Goal: Task Accomplishment & Management: Complete application form

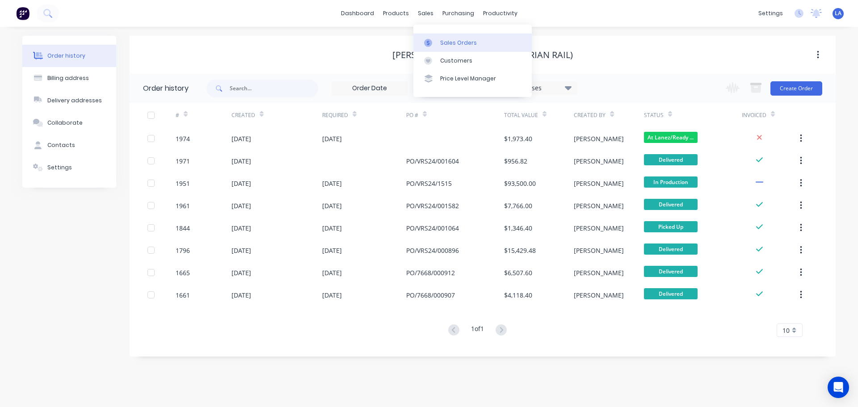
click at [439, 38] on link "Sales Orders" at bounding box center [472, 43] width 118 height 18
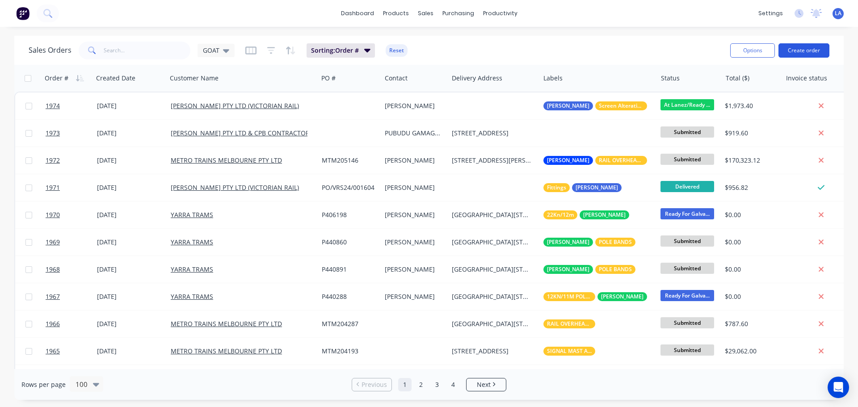
click at [807, 52] on button "Create order" at bounding box center [803, 50] width 51 height 14
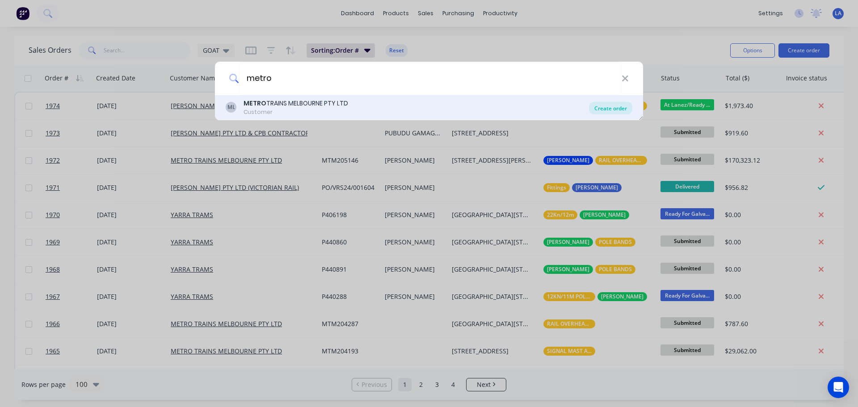
type input "metro"
click at [611, 108] on div "Create order" at bounding box center [610, 108] width 43 height 13
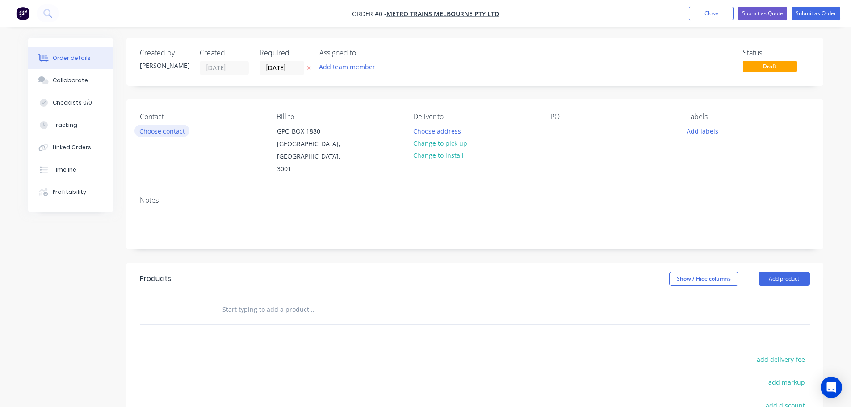
click at [182, 132] on button "Choose contact" at bounding box center [162, 131] width 55 height 12
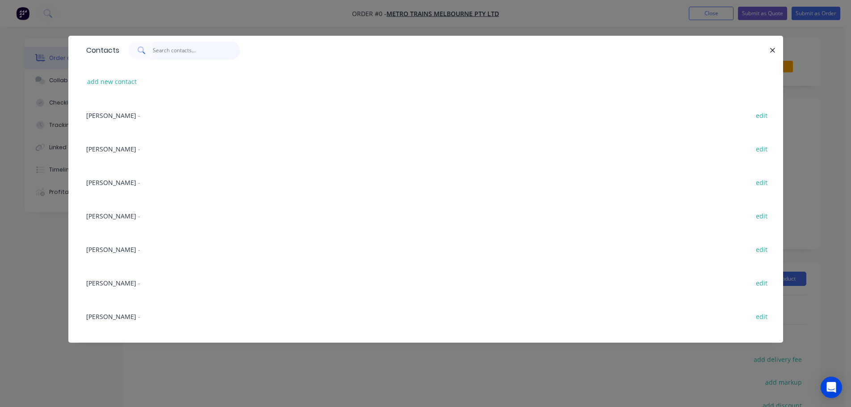
click at [175, 49] on input "text" at bounding box center [196, 51] width 87 height 18
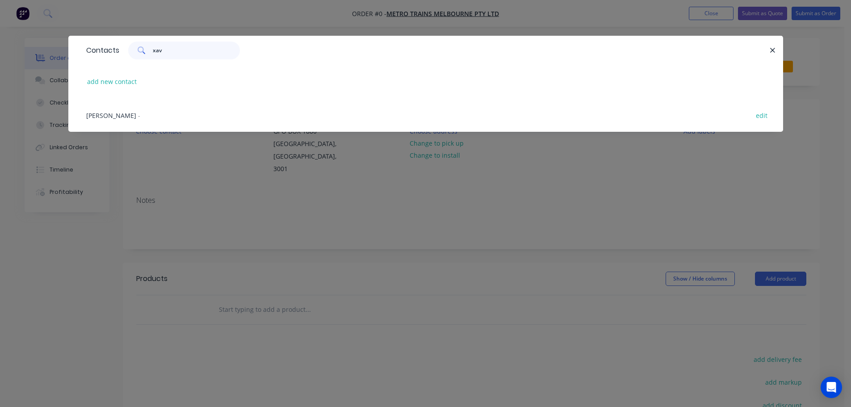
type input "xav"
click at [113, 117] on span "[PERSON_NAME]" at bounding box center [111, 115] width 50 height 8
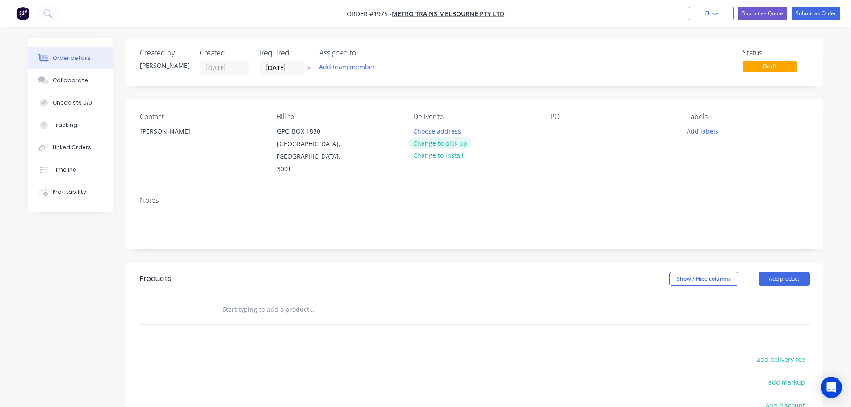
click at [454, 144] on button "Change to pick up" at bounding box center [439, 143] width 63 height 12
click at [710, 129] on button "Add labels" at bounding box center [702, 131] width 41 height 12
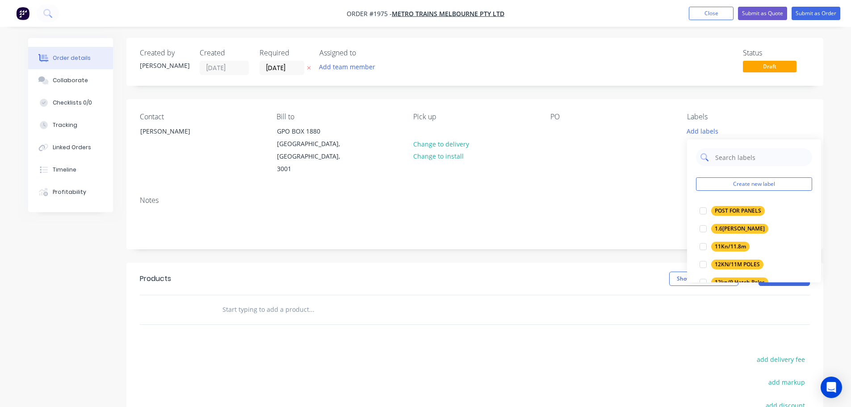
click at [720, 153] on input "text" at bounding box center [761, 157] width 93 height 18
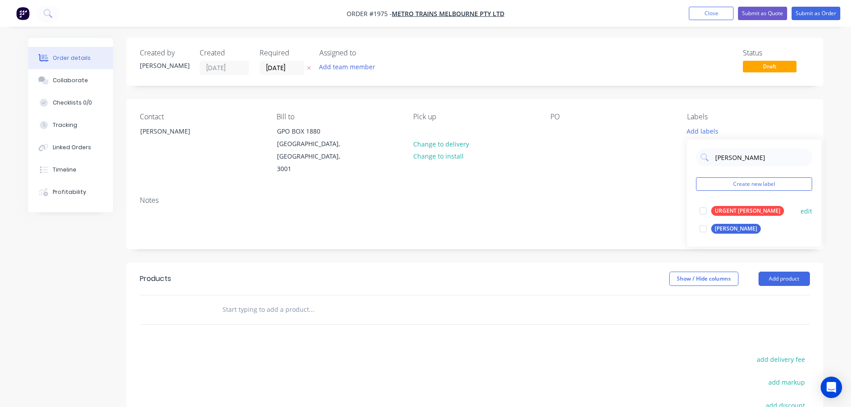
click at [736, 212] on div "URGENT [PERSON_NAME]" at bounding box center [747, 211] width 73 height 10
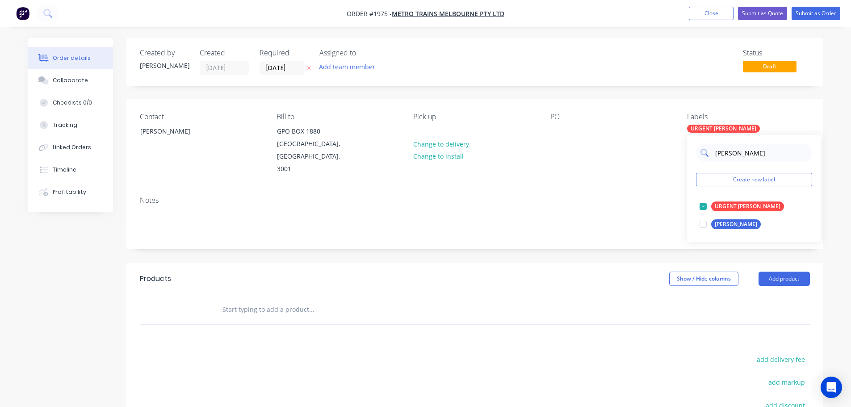
click at [725, 154] on input "[PERSON_NAME]" at bounding box center [761, 153] width 93 height 18
type input "F"
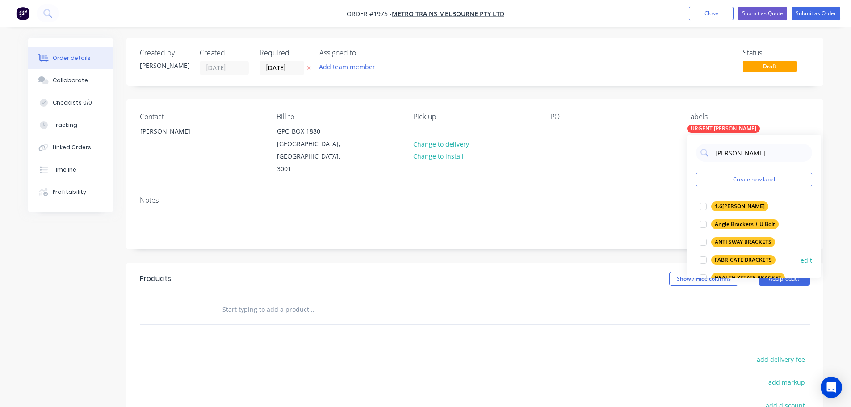
type input "[PERSON_NAME]"
drag, startPoint x: 729, startPoint y: 257, endPoint x: 704, endPoint y: 246, distance: 28.0
click at [729, 258] on div "FABRICATE BRACKETS" at bounding box center [743, 260] width 64 height 10
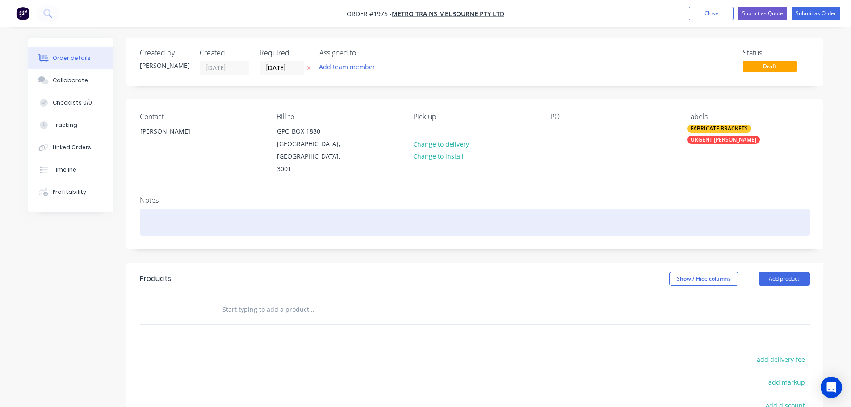
click at [626, 209] on div at bounding box center [475, 222] width 670 height 27
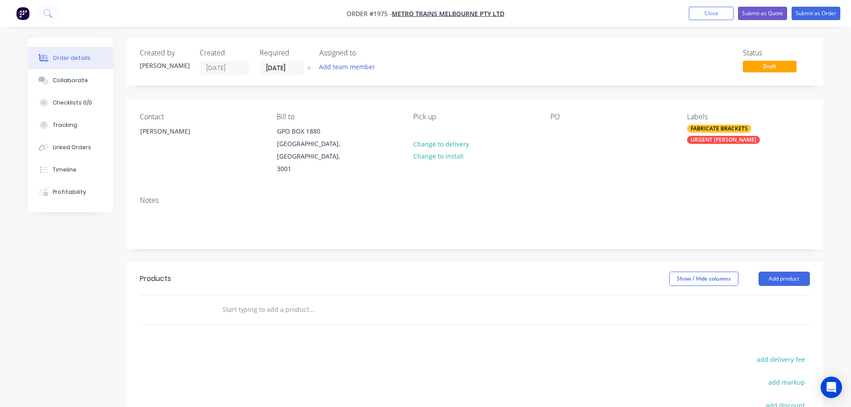
click at [294, 301] on input "text" at bounding box center [311, 310] width 179 height 18
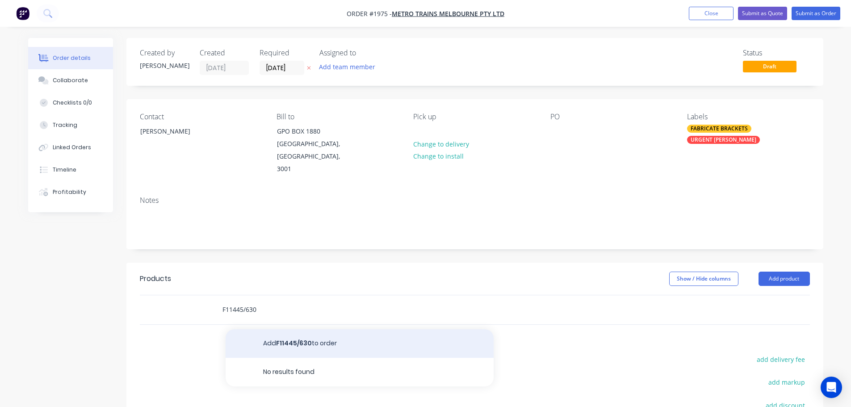
type input "F11445/630"
click at [290, 329] on button "Add F11445/630 to order" at bounding box center [360, 343] width 268 height 29
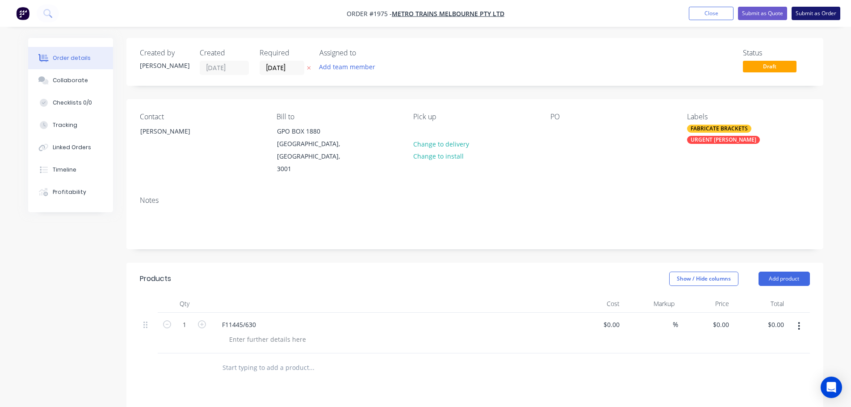
click at [801, 16] on button "Submit as Order" at bounding box center [816, 13] width 49 height 13
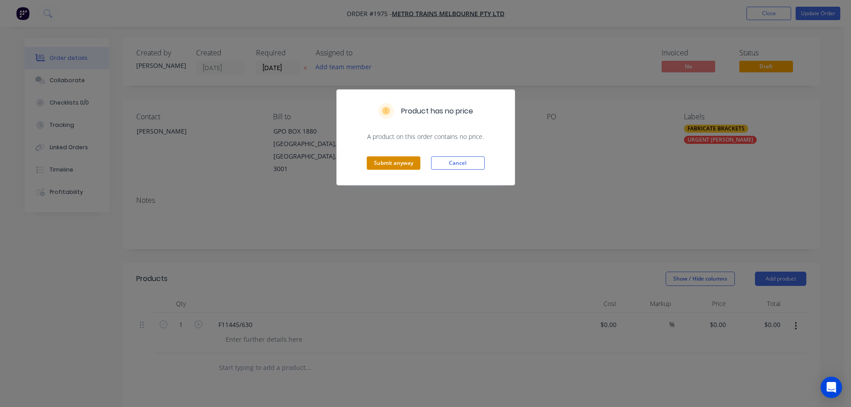
click at [406, 168] on button "Submit anyway" at bounding box center [394, 162] width 54 height 13
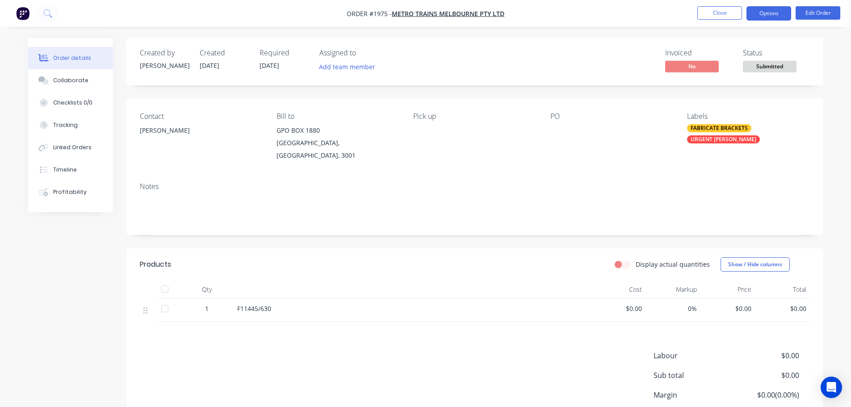
click at [750, 13] on button "Options" at bounding box center [769, 13] width 45 height 14
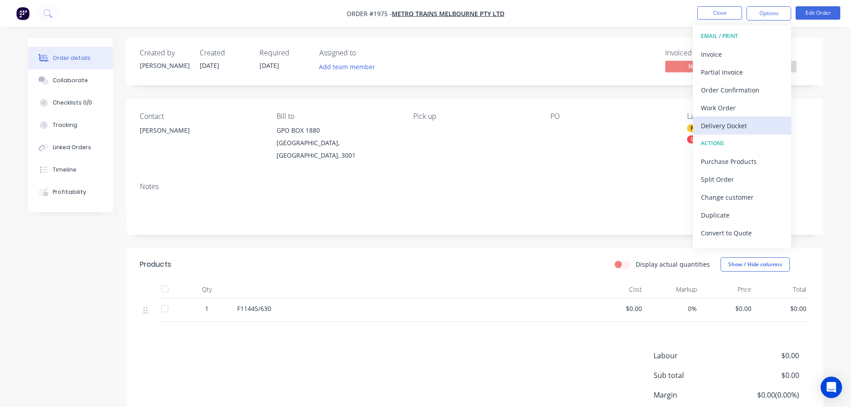
click at [744, 127] on div "Delivery Docket" at bounding box center [742, 125] width 82 height 13
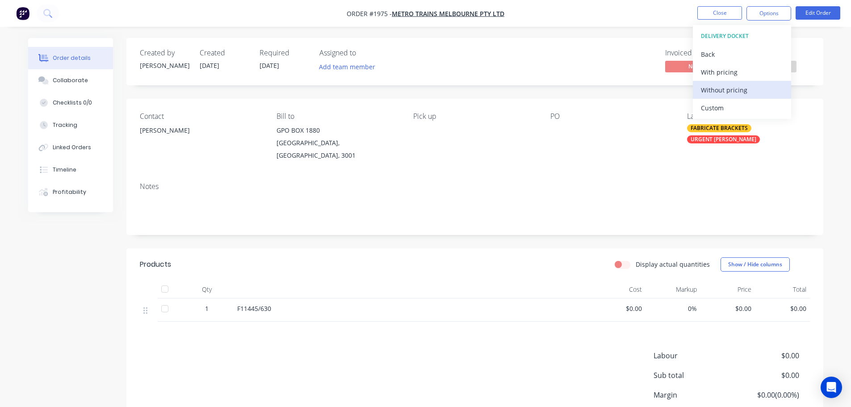
click at [744, 94] on div "Without pricing" at bounding box center [742, 90] width 82 height 13
